Goal: Transaction & Acquisition: Book appointment/travel/reservation

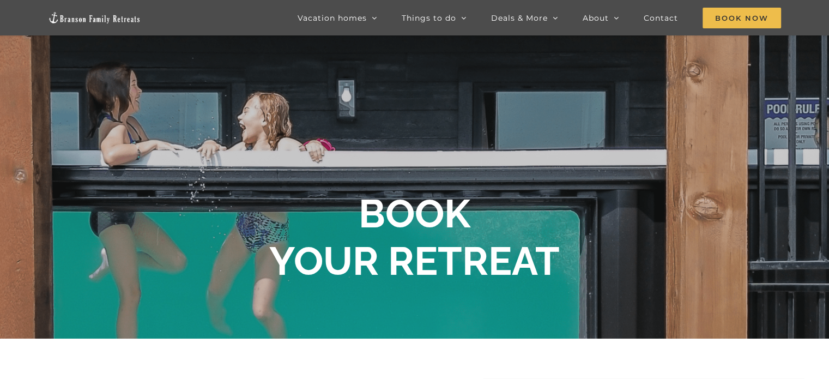
scroll to position [65, 0]
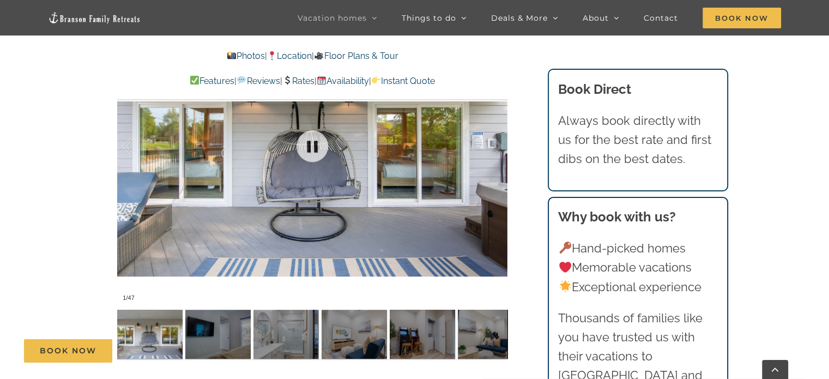
scroll to position [864, 0]
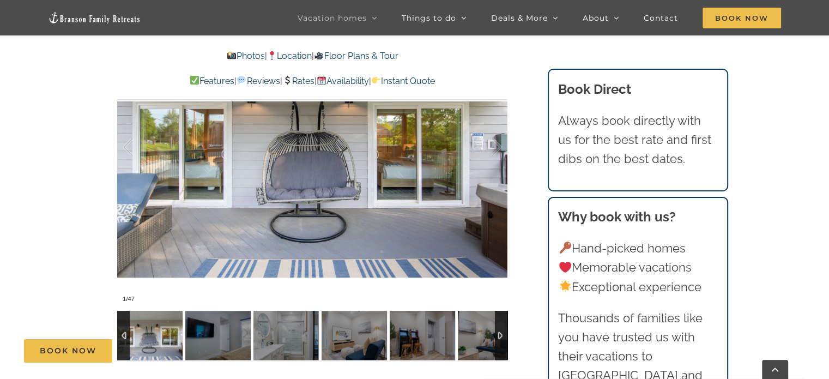
click at [502, 337] on div at bounding box center [501, 335] width 13 height 49
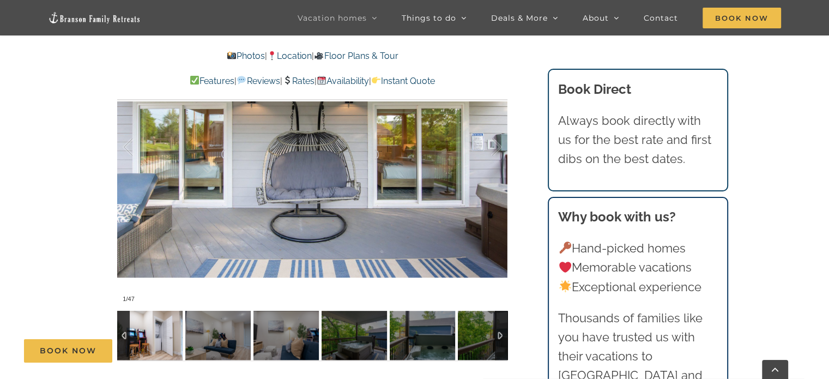
click at [144, 333] on img at bounding box center [149, 335] width 65 height 49
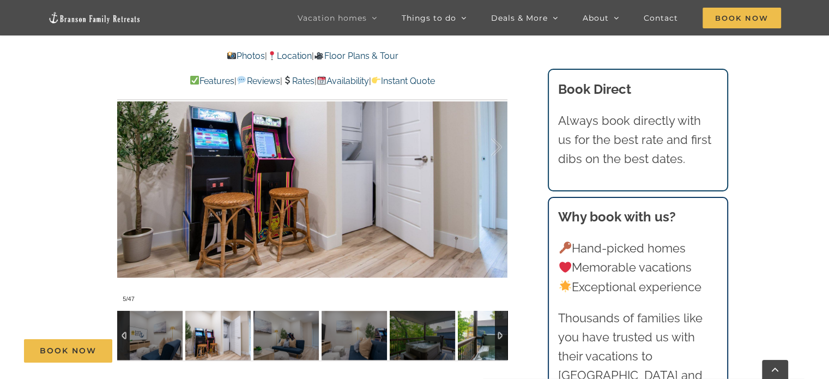
click at [489, 335] on img at bounding box center [490, 335] width 65 height 49
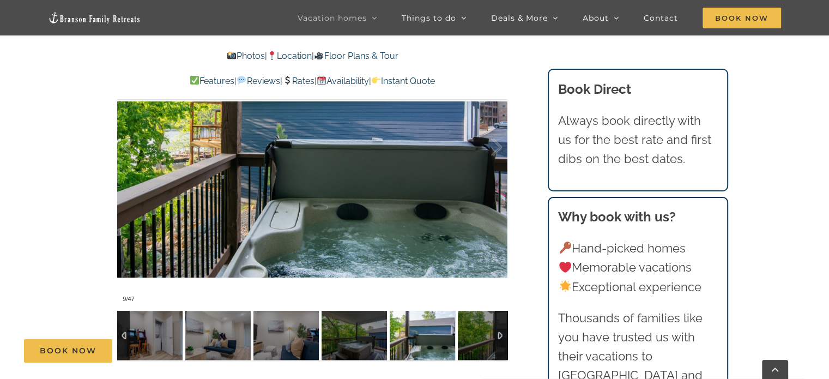
click at [489, 335] on img at bounding box center [490, 335] width 65 height 49
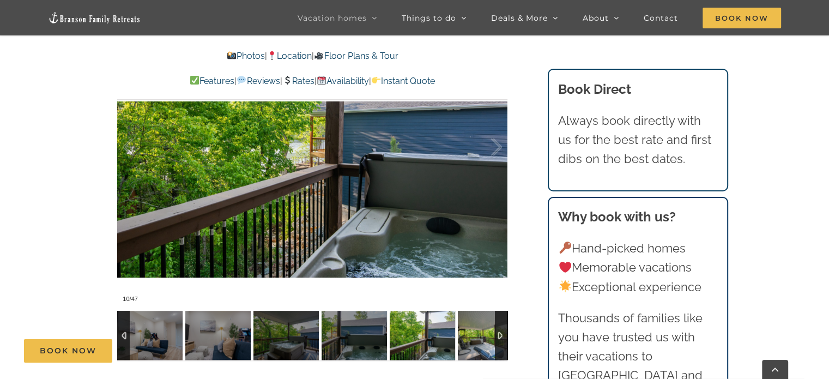
click at [489, 335] on img at bounding box center [490, 335] width 65 height 49
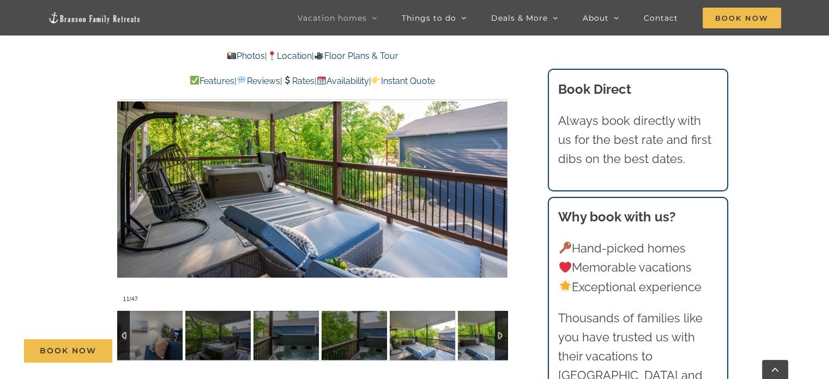
click at [489, 335] on img at bounding box center [490, 335] width 65 height 49
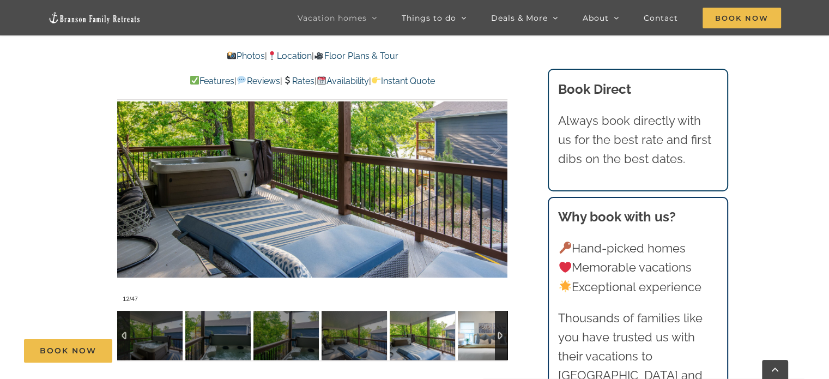
click at [489, 335] on img at bounding box center [490, 335] width 65 height 49
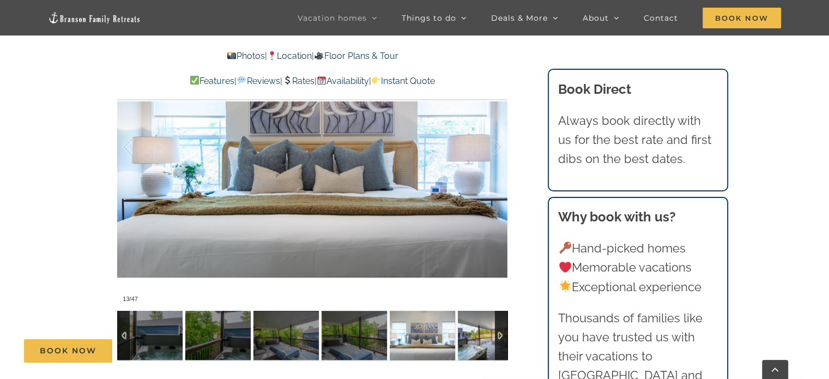
click at [489, 335] on img at bounding box center [490, 335] width 65 height 49
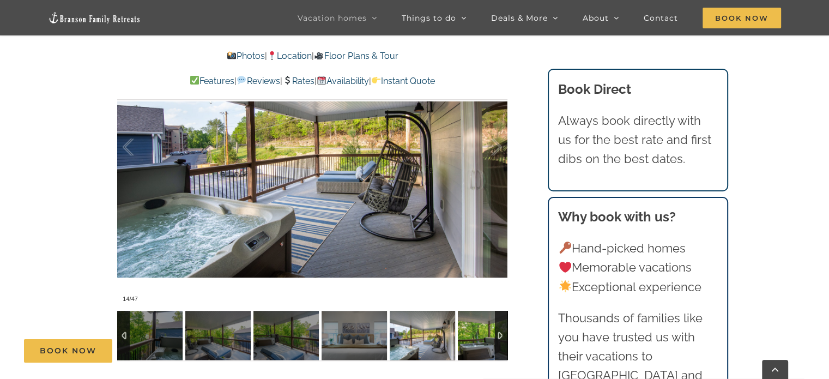
click at [489, 335] on img at bounding box center [490, 335] width 65 height 49
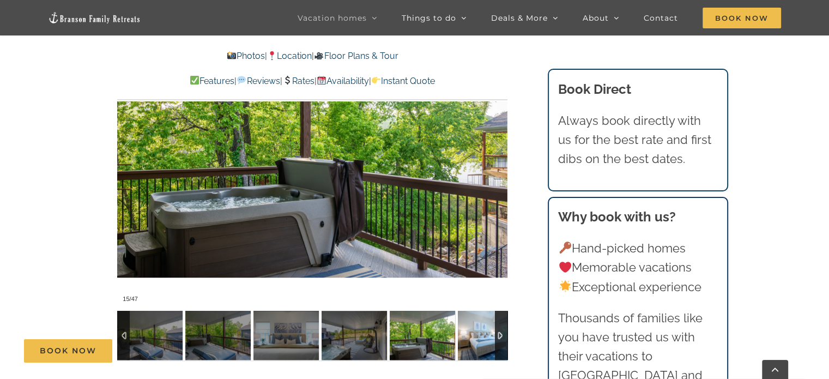
click at [489, 335] on img at bounding box center [490, 335] width 65 height 49
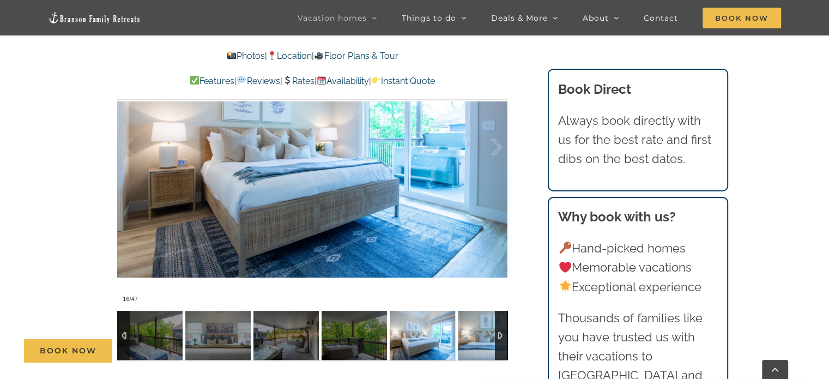
click at [489, 335] on img at bounding box center [490, 335] width 65 height 49
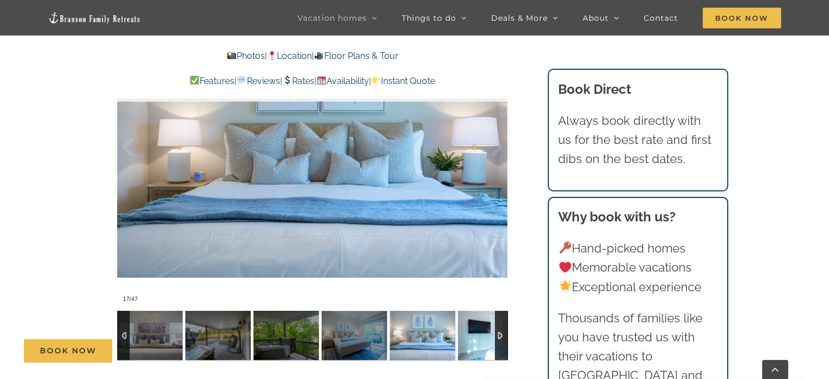
click at [489, 335] on img at bounding box center [490, 335] width 65 height 49
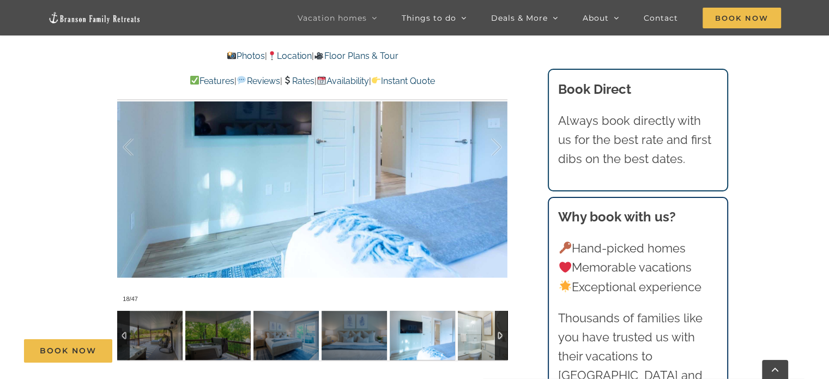
click at [489, 335] on img at bounding box center [490, 335] width 65 height 49
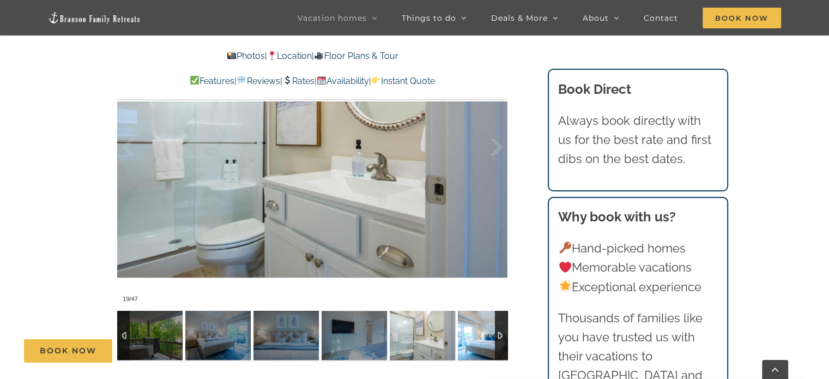
click at [489, 335] on img at bounding box center [490, 335] width 65 height 49
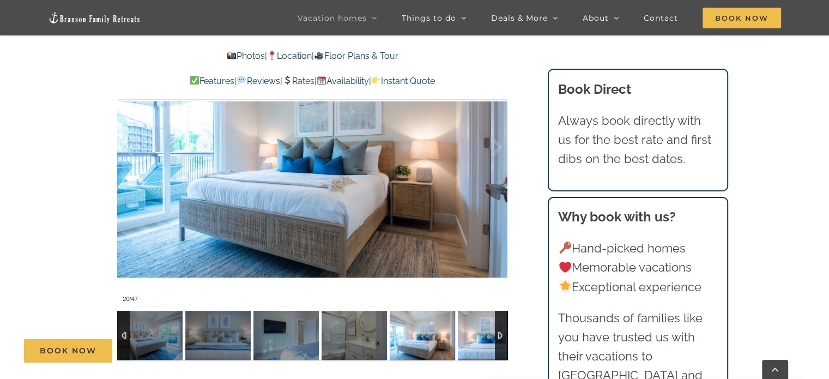
click at [489, 335] on img at bounding box center [490, 335] width 65 height 49
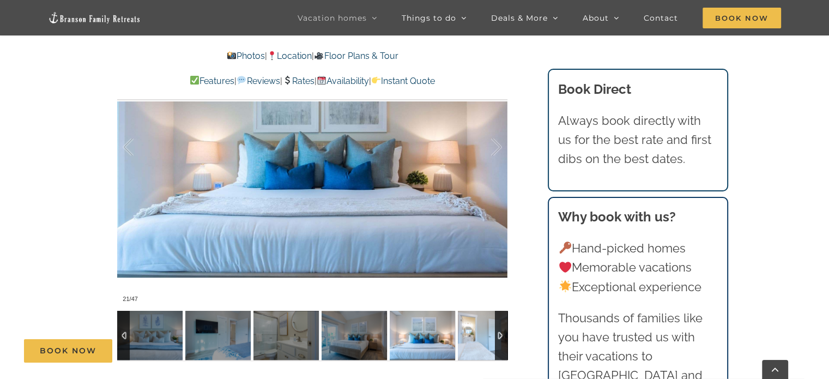
click at [489, 335] on img at bounding box center [490, 335] width 65 height 49
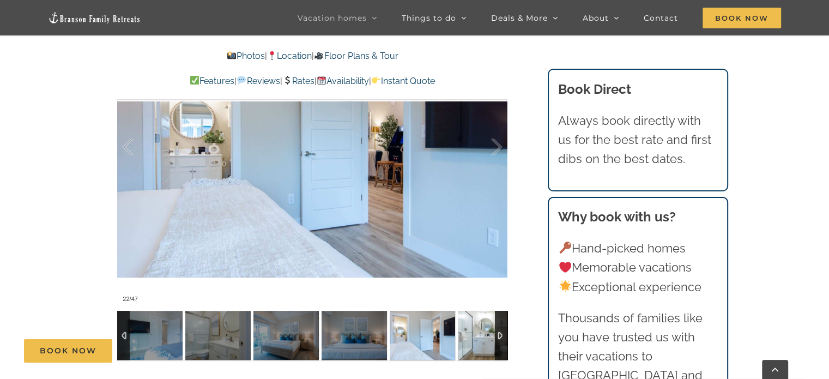
click at [489, 335] on img at bounding box center [490, 335] width 65 height 49
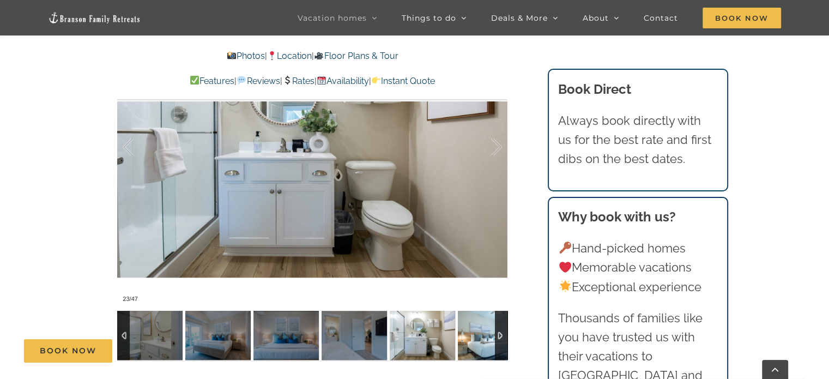
click at [489, 335] on img at bounding box center [490, 335] width 65 height 49
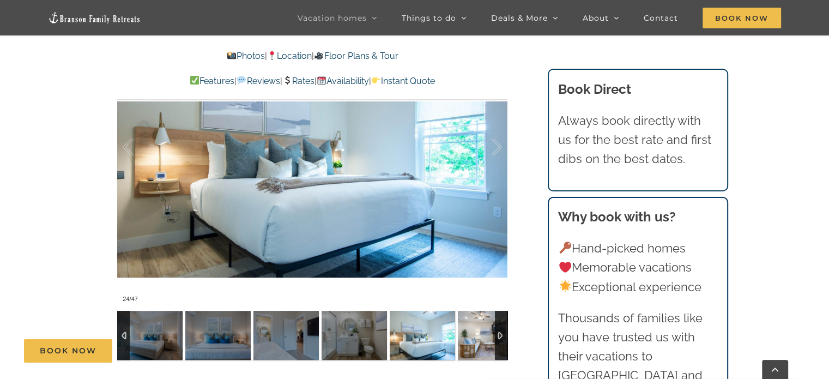
click at [489, 335] on img at bounding box center [490, 335] width 65 height 49
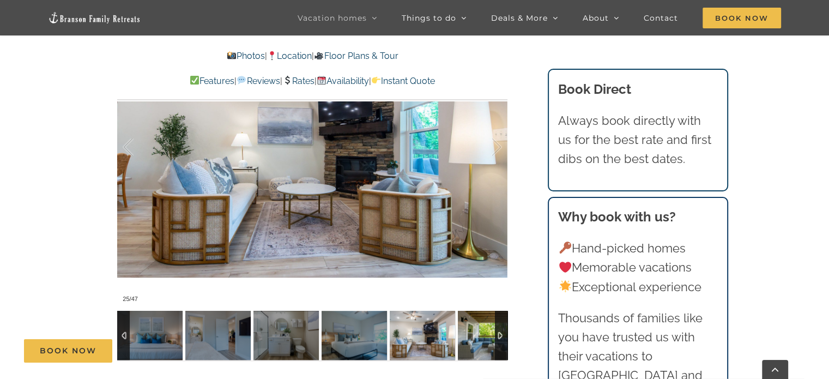
click at [489, 335] on img at bounding box center [490, 335] width 65 height 49
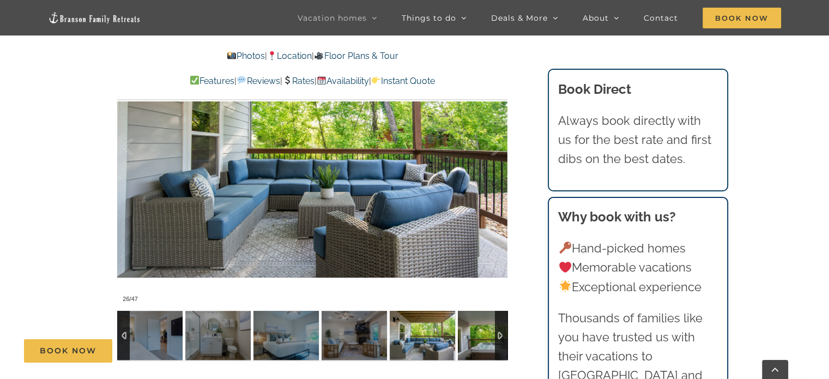
click at [489, 335] on img at bounding box center [490, 335] width 65 height 49
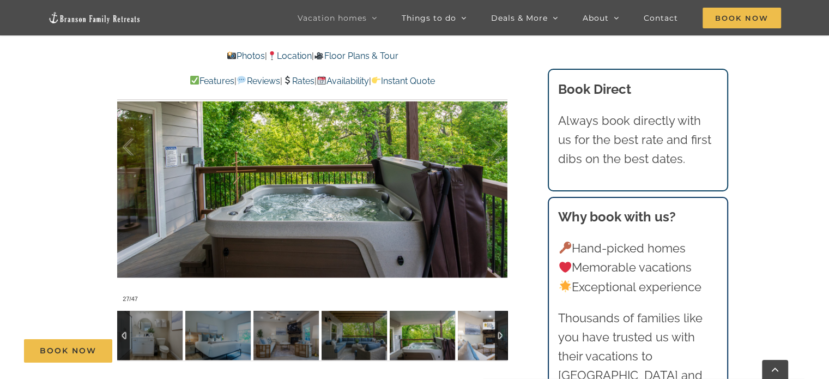
click at [489, 335] on img at bounding box center [490, 335] width 65 height 49
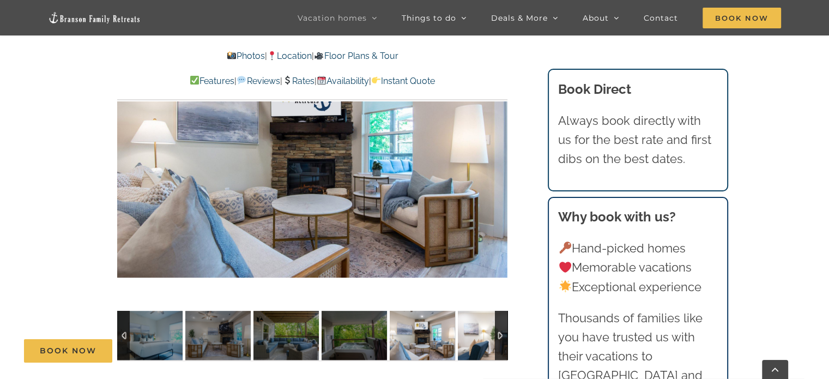
click at [489, 335] on img at bounding box center [490, 335] width 65 height 49
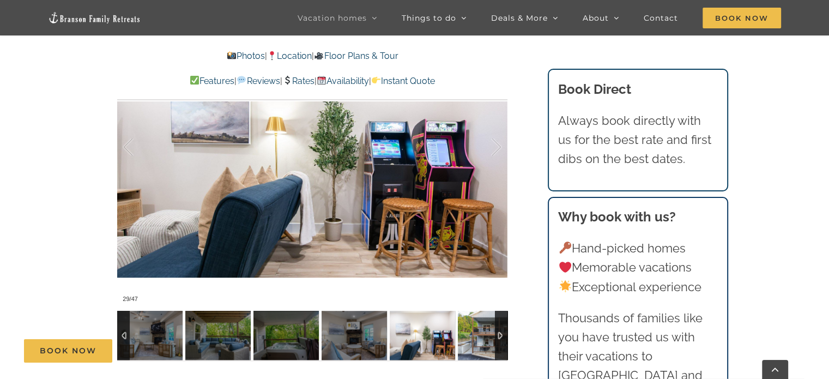
click at [489, 335] on img at bounding box center [490, 335] width 65 height 49
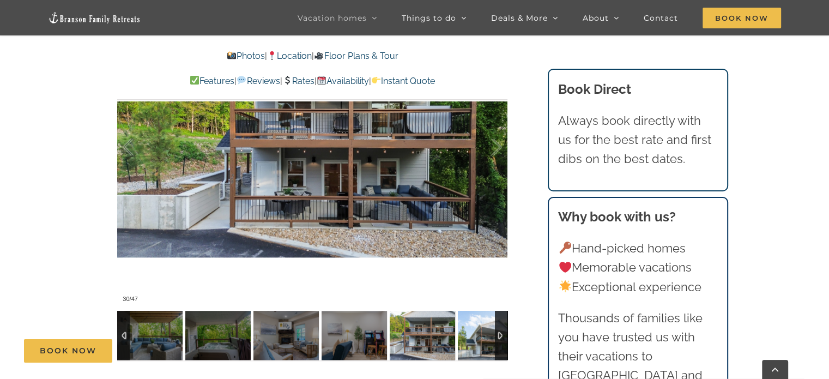
click at [489, 335] on img at bounding box center [490, 335] width 65 height 49
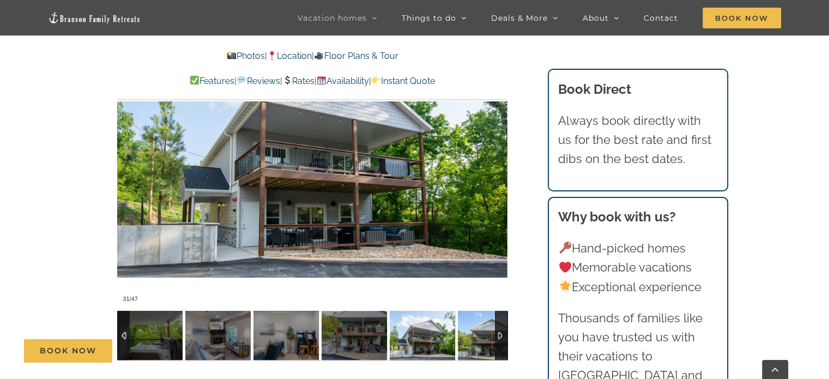
click at [489, 335] on img at bounding box center [490, 335] width 65 height 49
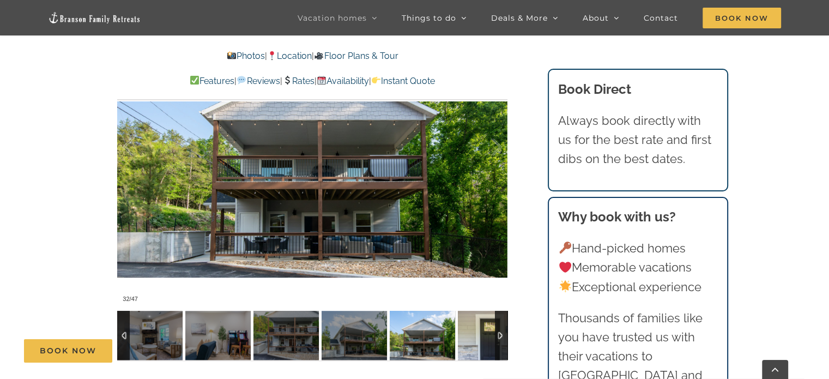
click at [489, 335] on img at bounding box center [490, 335] width 65 height 49
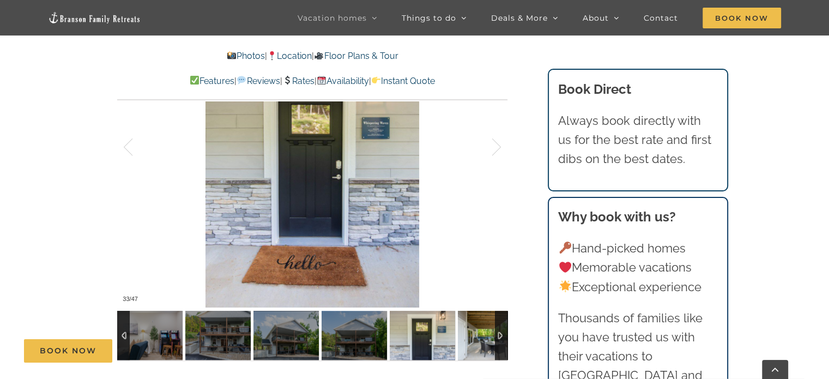
click at [489, 335] on img at bounding box center [490, 335] width 65 height 49
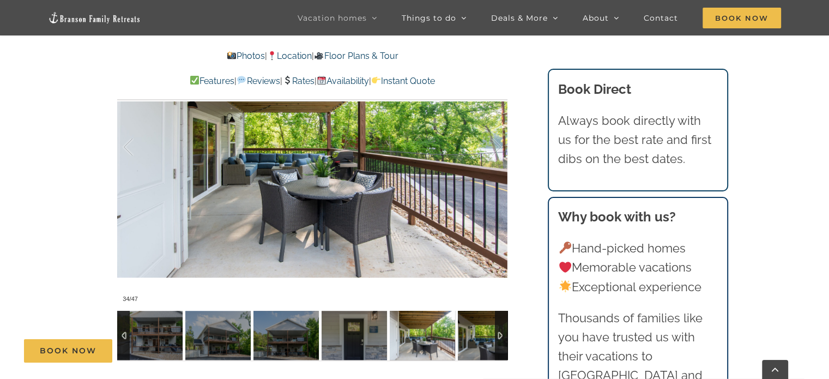
click at [489, 335] on img at bounding box center [490, 335] width 65 height 49
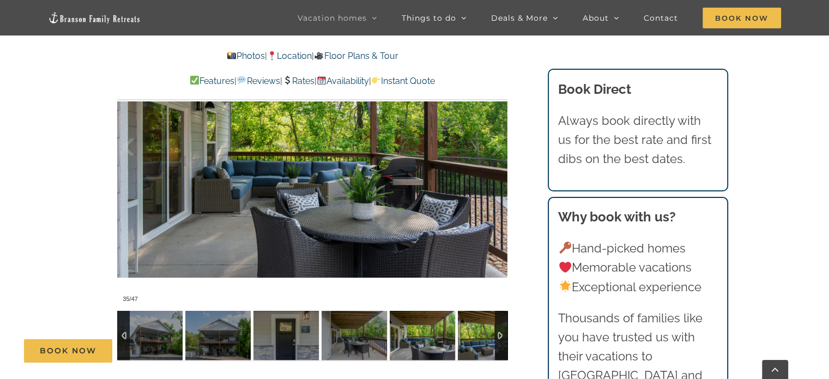
click at [489, 335] on img at bounding box center [490, 335] width 65 height 49
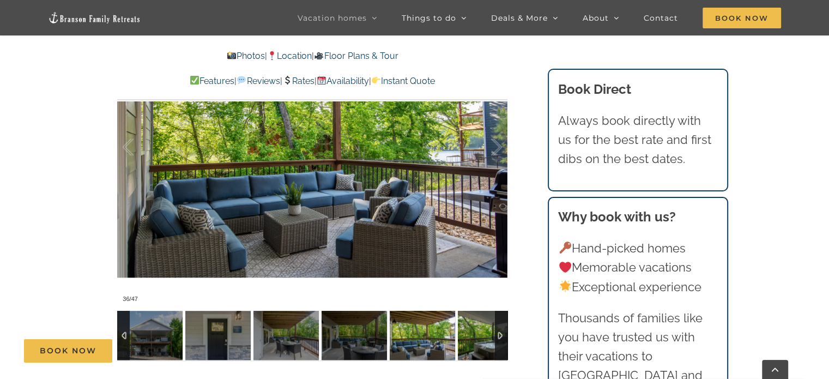
click at [489, 335] on img at bounding box center [490, 335] width 65 height 49
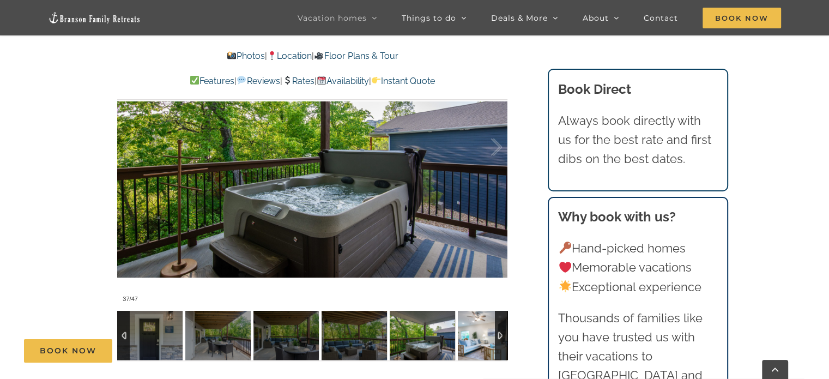
click at [489, 335] on img at bounding box center [490, 335] width 65 height 49
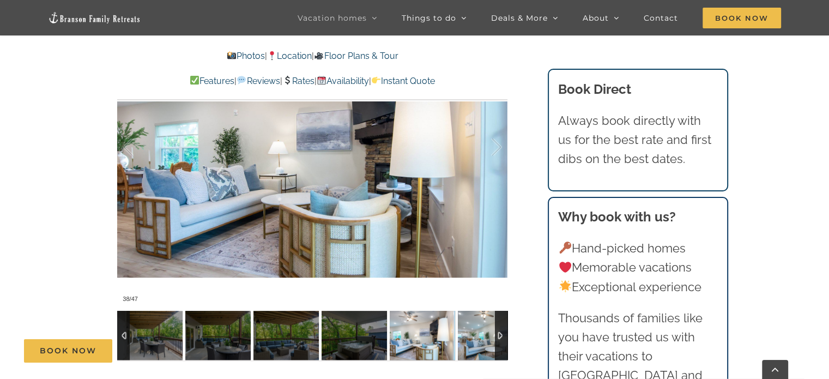
click at [489, 335] on img at bounding box center [490, 335] width 65 height 49
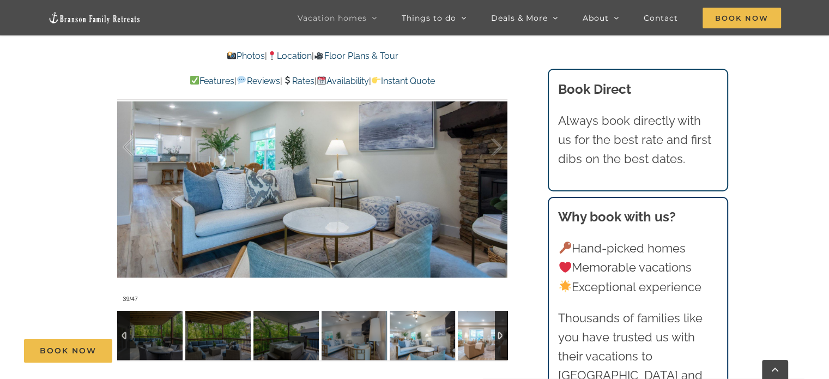
click at [489, 335] on img at bounding box center [490, 335] width 65 height 49
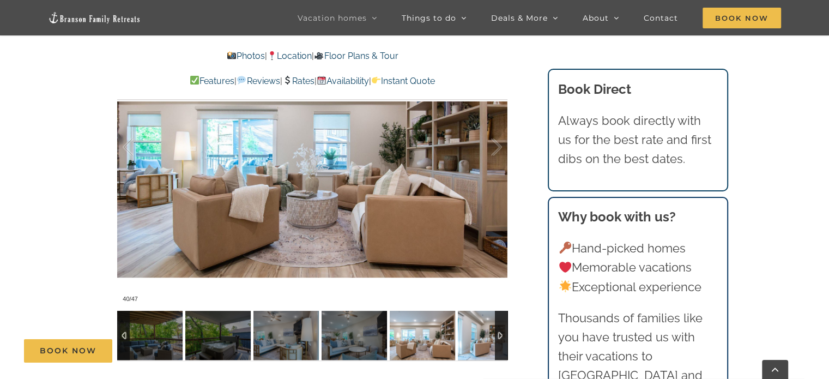
click at [489, 335] on img at bounding box center [490, 335] width 65 height 49
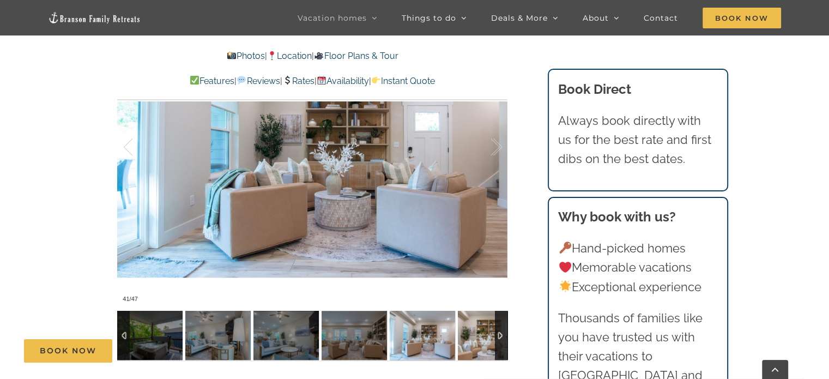
click at [489, 335] on img at bounding box center [490, 335] width 65 height 49
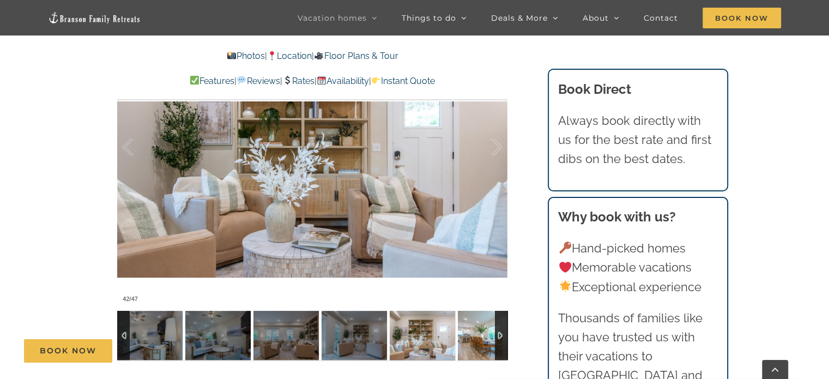
click at [489, 335] on img at bounding box center [490, 335] width 65 height 49
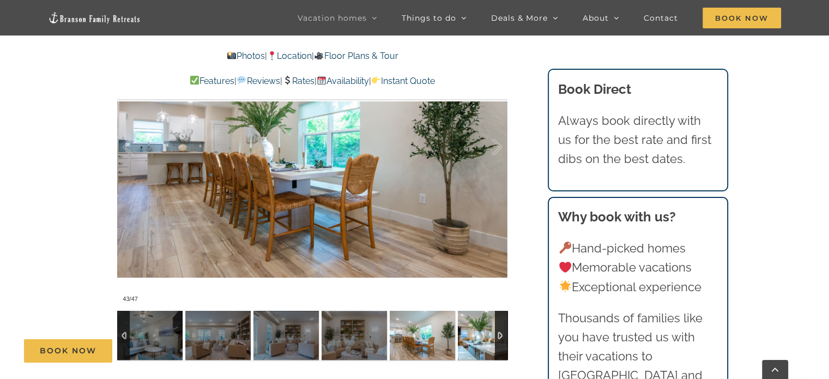
click at [489, 335] on img at bounding box center [490, 335] width 65 height 49
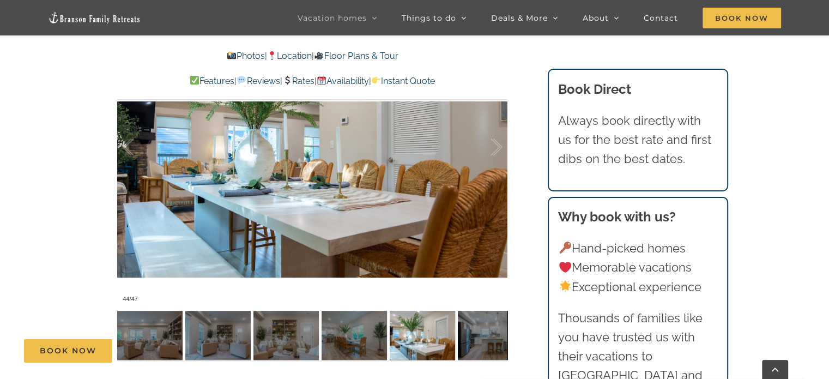
click at [369, 80] on link "Availability" at bounding box center [343, 81] width 52 height 10
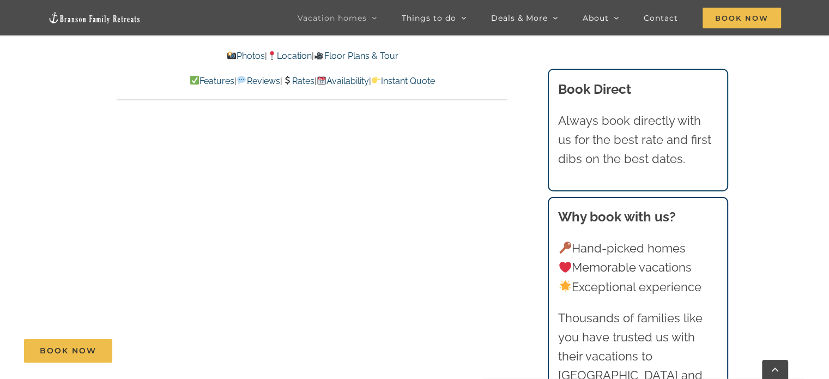
scroll to position [4196, 0]
